Goal: Find specific page/section: Find specific page/section

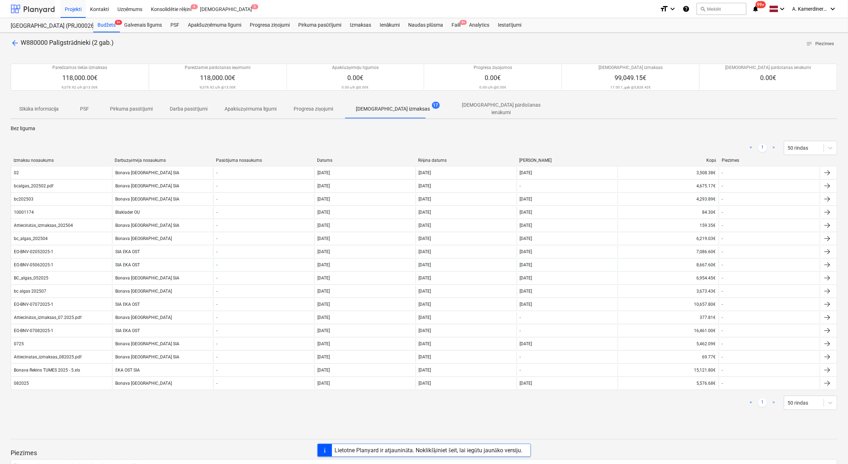
click at [41, 13] on div at bounding box center [33, 9] width 44 height 18
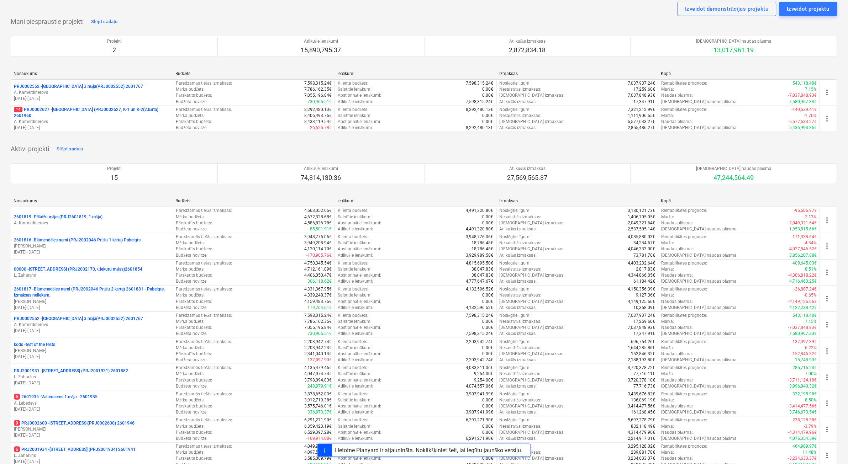
scroll to position [44, 0]
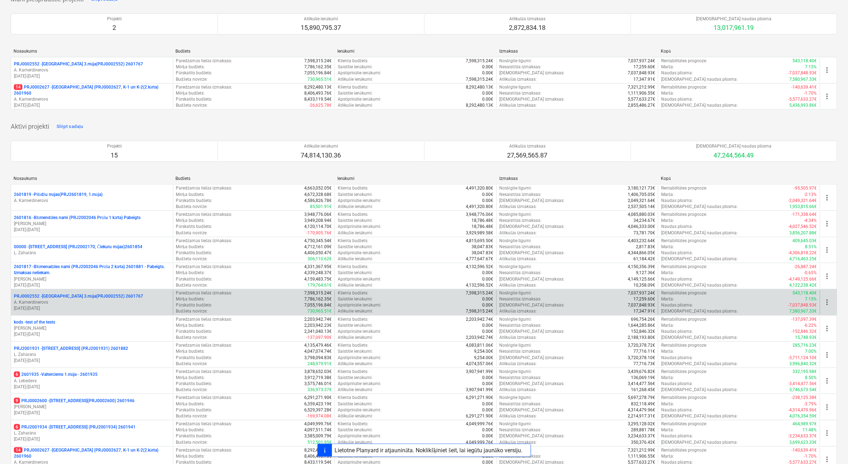
click at [88, 301] on p "A. Kamerdinerovs" at bounding box center [92, 303] width 156 height 6
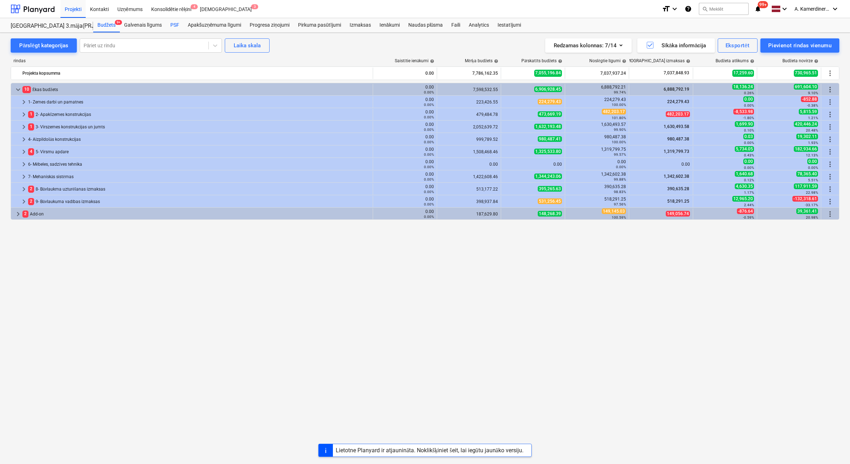
click at [173, 26] on div "PSF" at bounding box center [174, 25] width 17 height 14
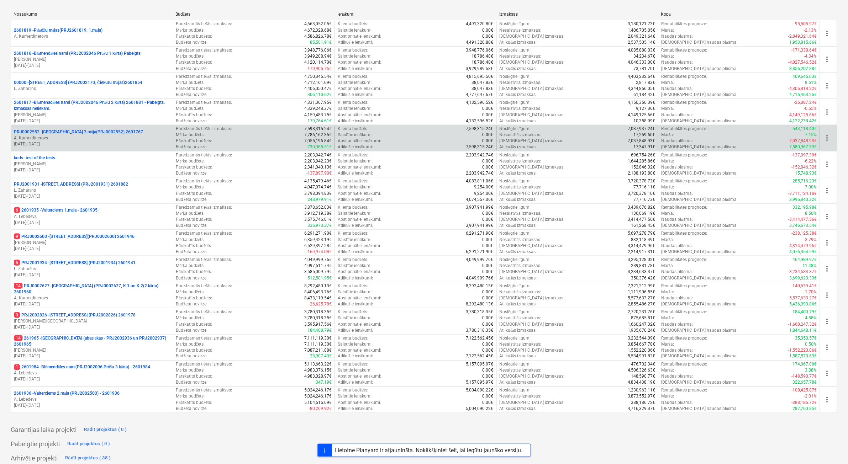
scroll to position [216, 0]
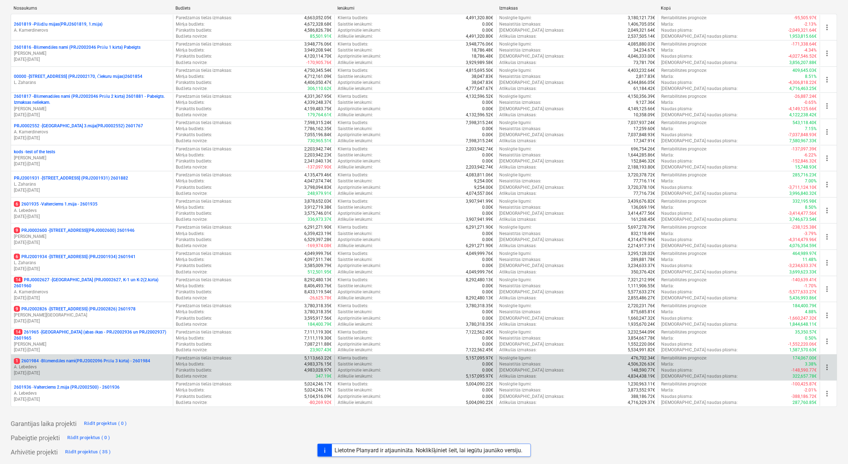
click at [96, 368] on p "A. Lebedevs" at bounding box center [92, 368] width 156 height 6
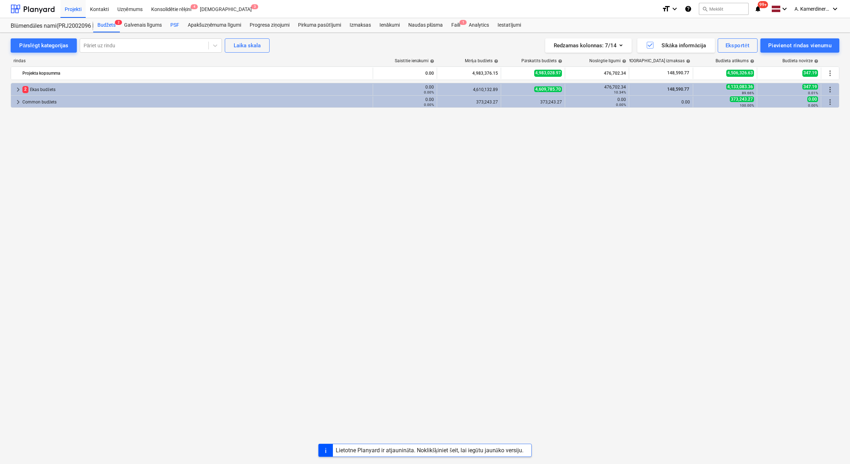
click at [177, 25] on div "PSF" at bounding box center [174, 25] width 17 height 14
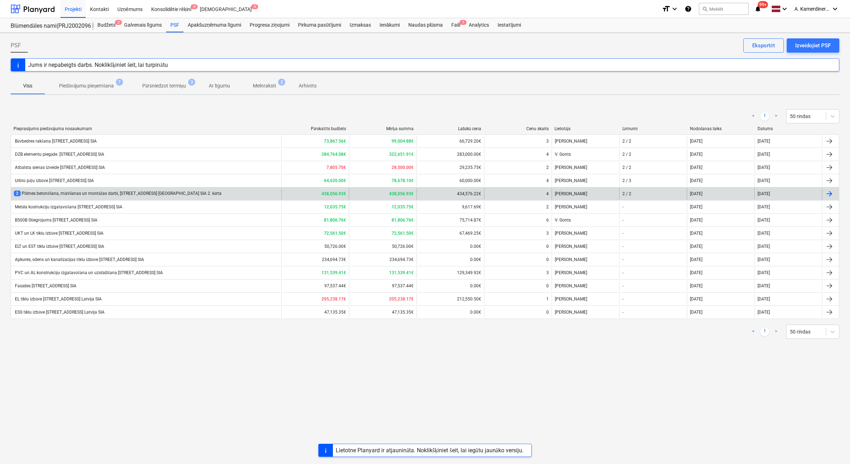
click at [127, 194] on div "2 Plātnes betonēšana, mūrēšanas un montāžas darbi, [STREET_ADDRESS] [GEOGRAPHIC…" at bounding box center [118, 194] width 208 height 6
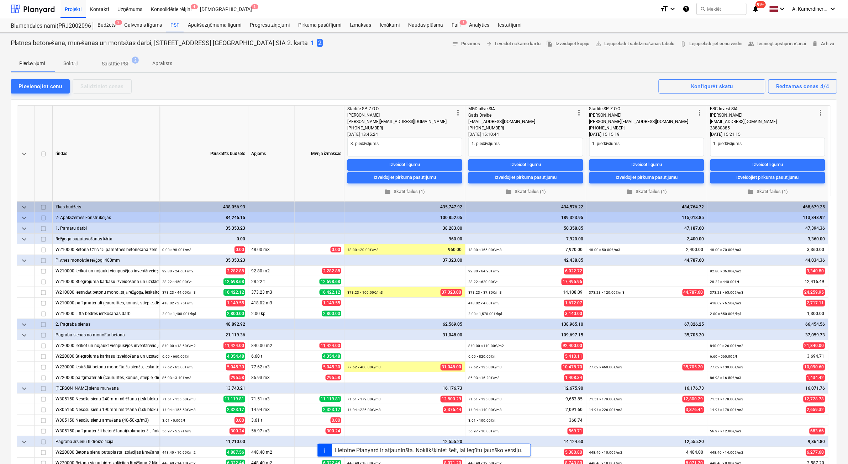
type textarea "x"
